Goal: Find specific page/section: Locate item on page

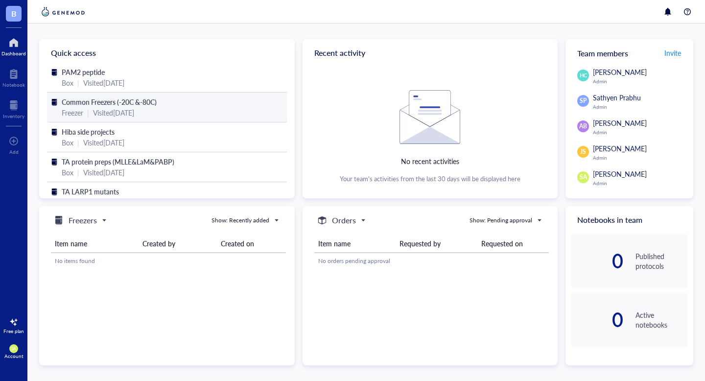
click at [113, 111] on div "Visited [DATE]" at bounding box center [113, 112] width 41 height 11
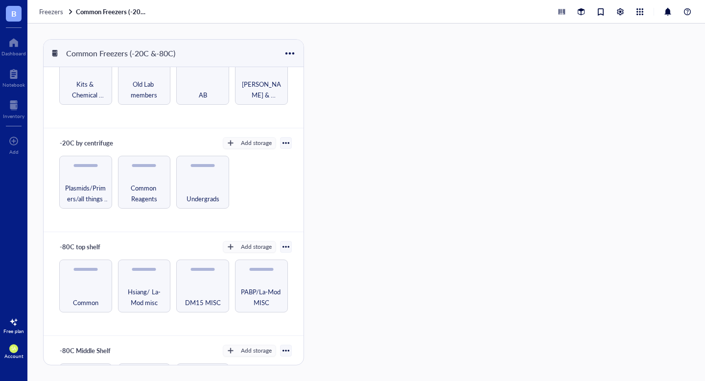
scroll to position [46, 0]
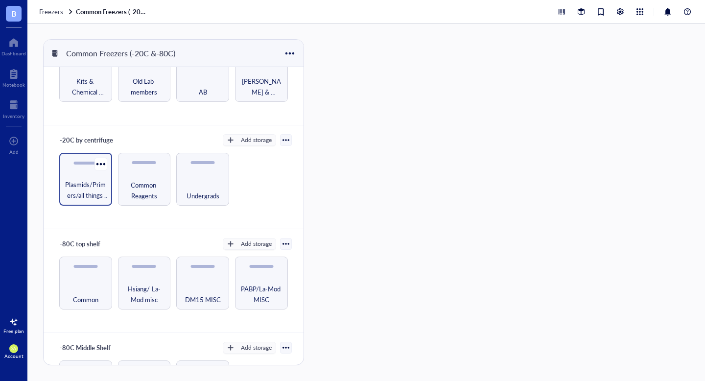
click at [95, 180] on span "Plasmids/Primers/all things nucleic acid" at bounding box center [85, 190] width 43 height 22
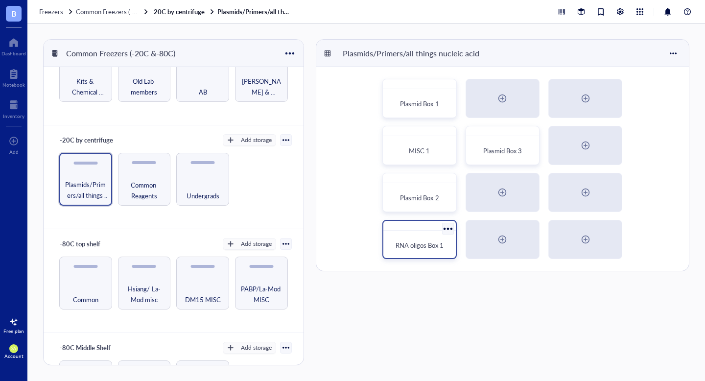
click at [412, 248] on span "RNA oligos Box 1" at bounding box center [420, 244] width 48 height 9
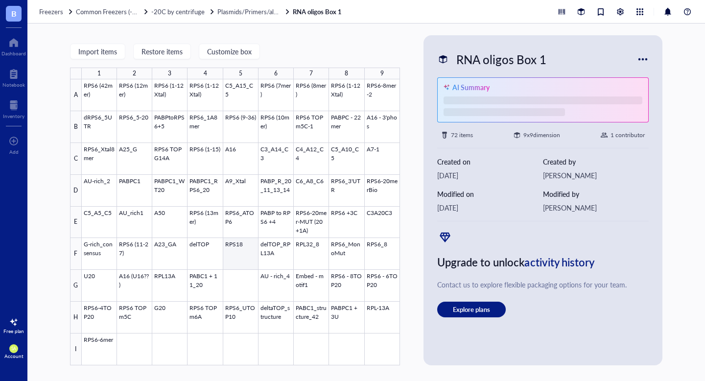
click at [233, 252] on div at bounding box center [241, 222] width 318 height 286
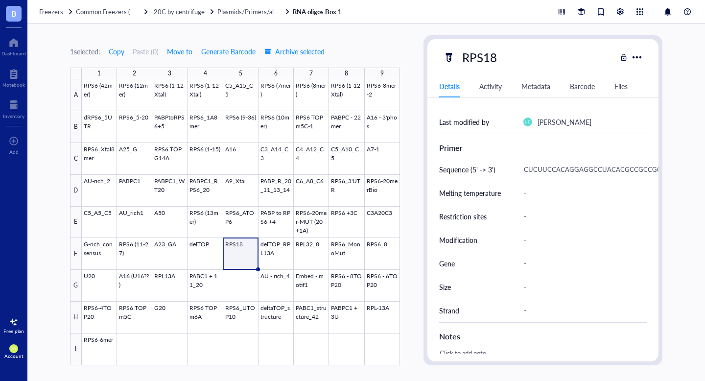
scroll to position [167, 0]
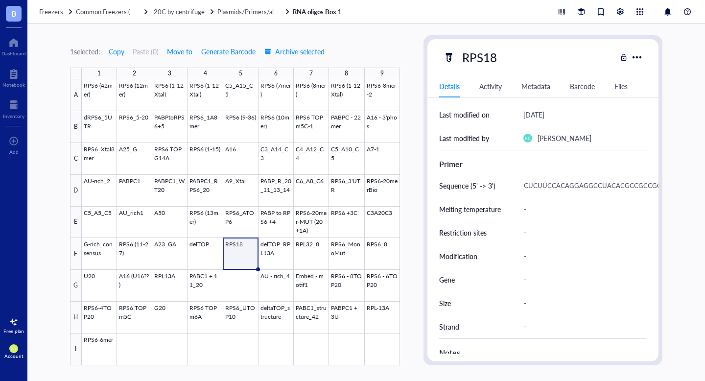
click at [537, 184] on div "CUCUUCCACAGGAGGCCUACACGCCGCCGCUUGUGCUGCAGCC" at bounding box center [624, 185] width 208 height 21
click at [537, 184] on input "CUCUUCCACAGGAGGCCUACACGCCGCCGCUUGUGCUGCAGCC" at bounding box center [581, 186] width 122 height 20
click at [235, 222] on div at bounding box center [241, 222] width 318 height 286
